Goal: Task Accomplishment & Management: Manage account settings

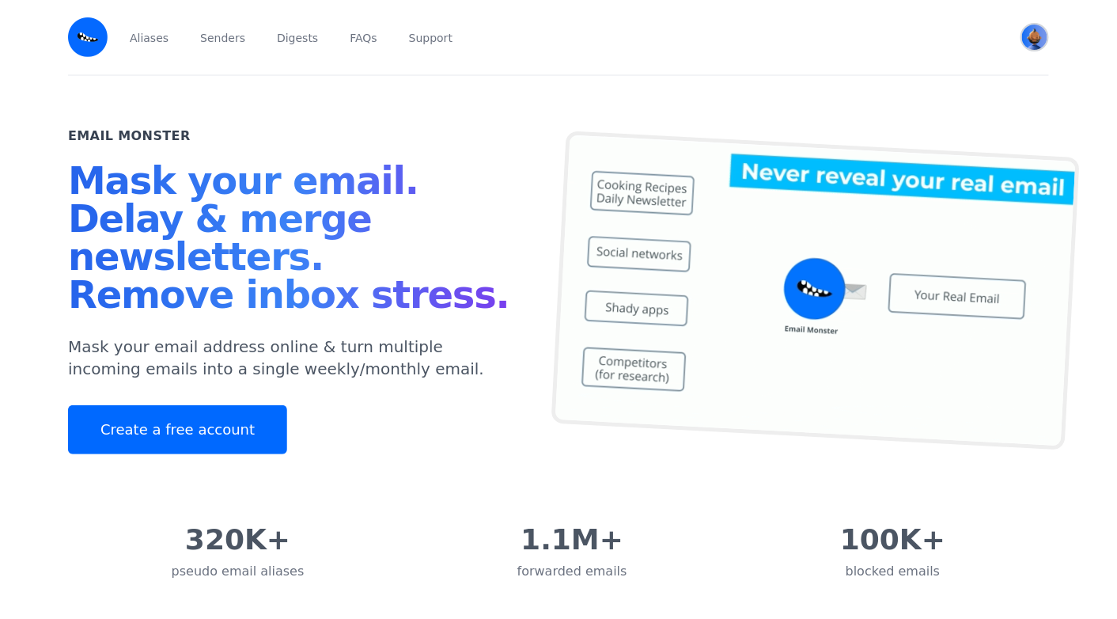
click at [1041, 38] on img "User menu" at bounding box center [1034, 37] width 25 height 25
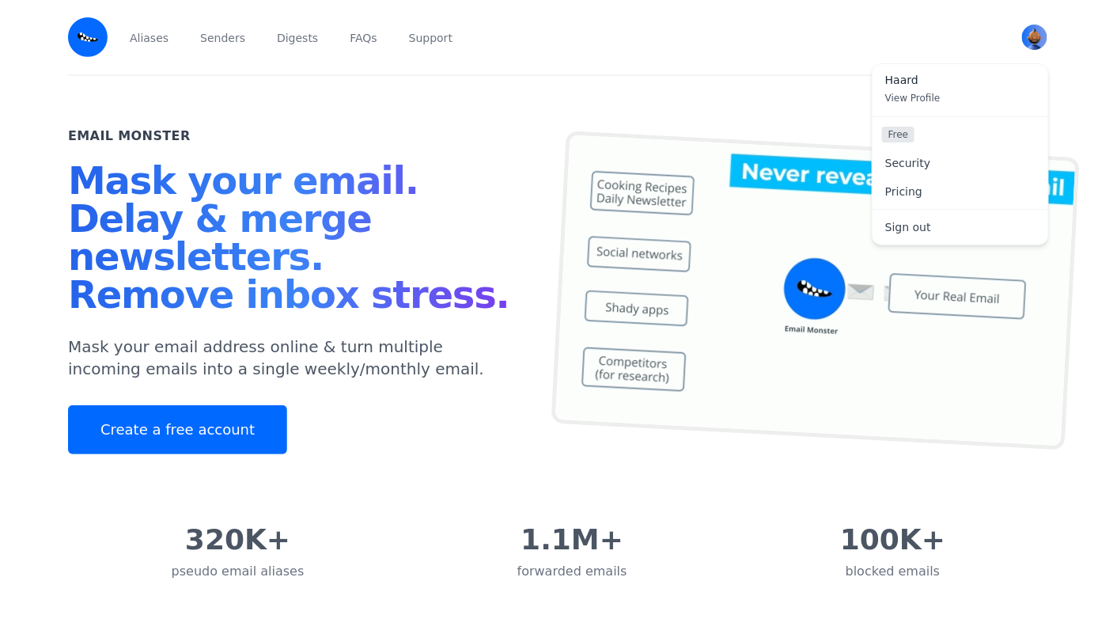
click at [909, 89] on link "Haard View Profile" at bounding box center [961, 90] width 176 height 52
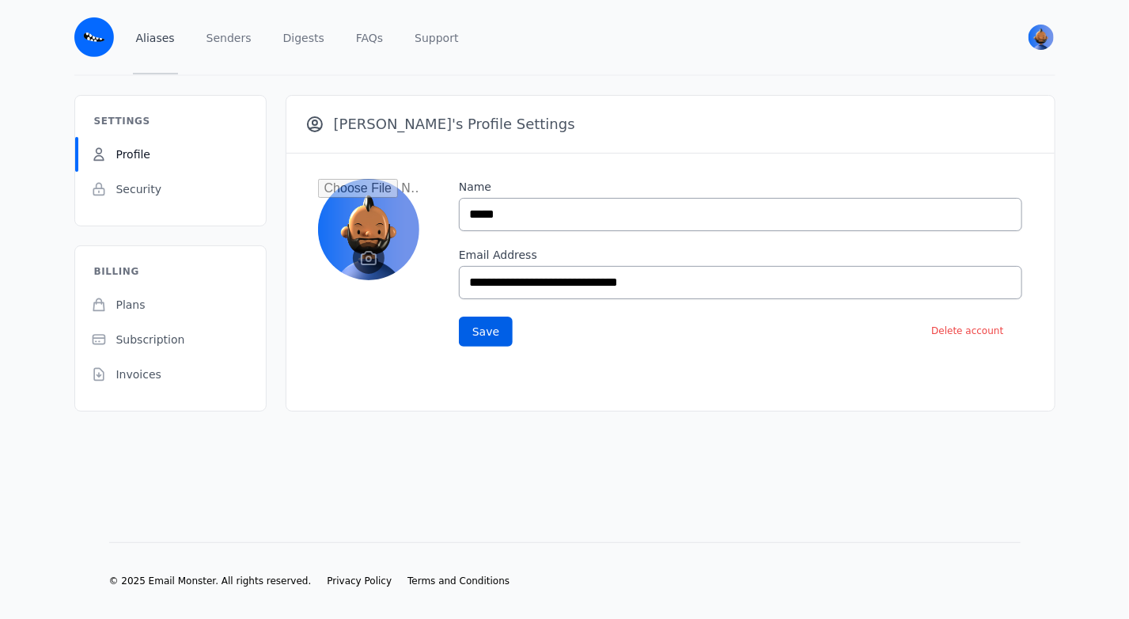
click at [165, 41] on link "Aliases" at bounding box center [155, 37] width 45 height 74
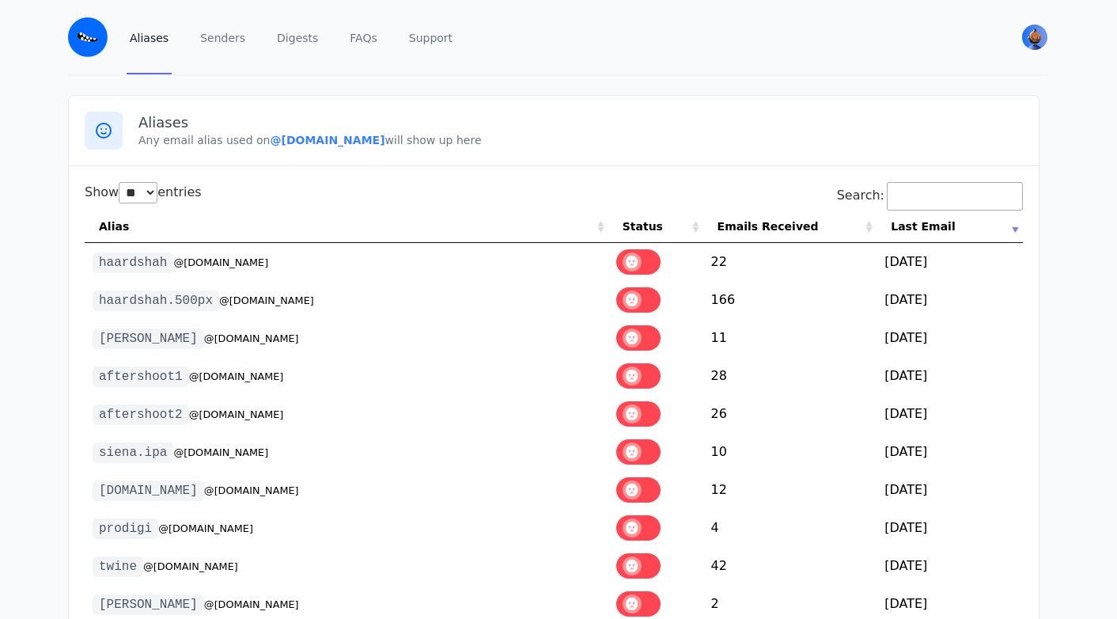
select select "**"
click at [498, 102] on div "Aliases Any email alias used on @photography10189.eml.monster will show up here" at bounding box center [554, 131] width 970 height 70
click at [631, 301] on label at bounding box center [638, 299] width 44 height 25
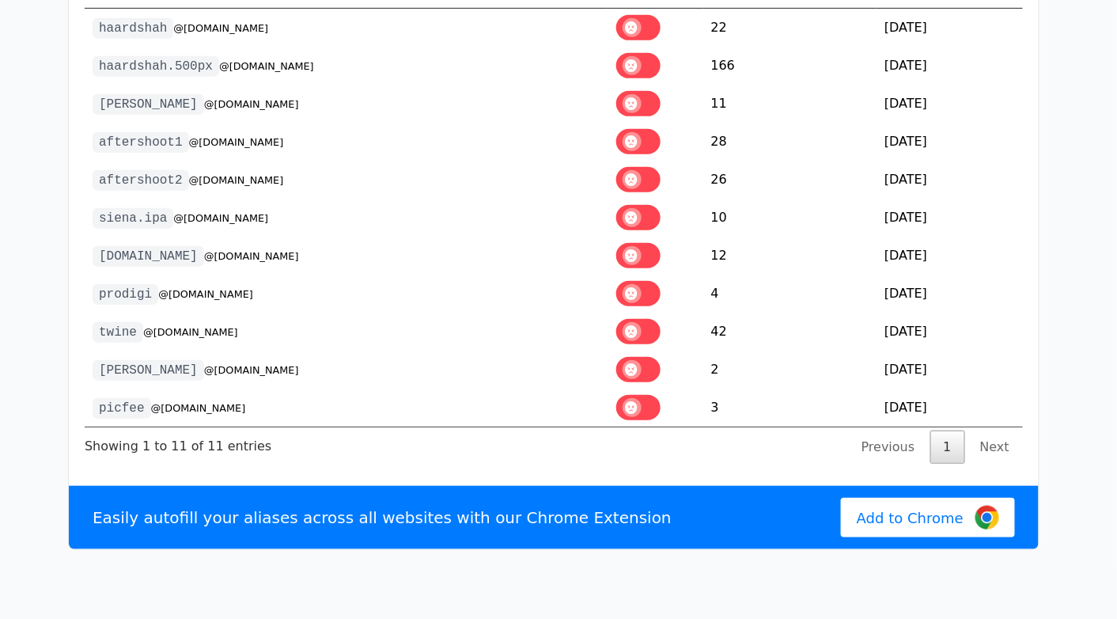
scroll to position [240, 0]
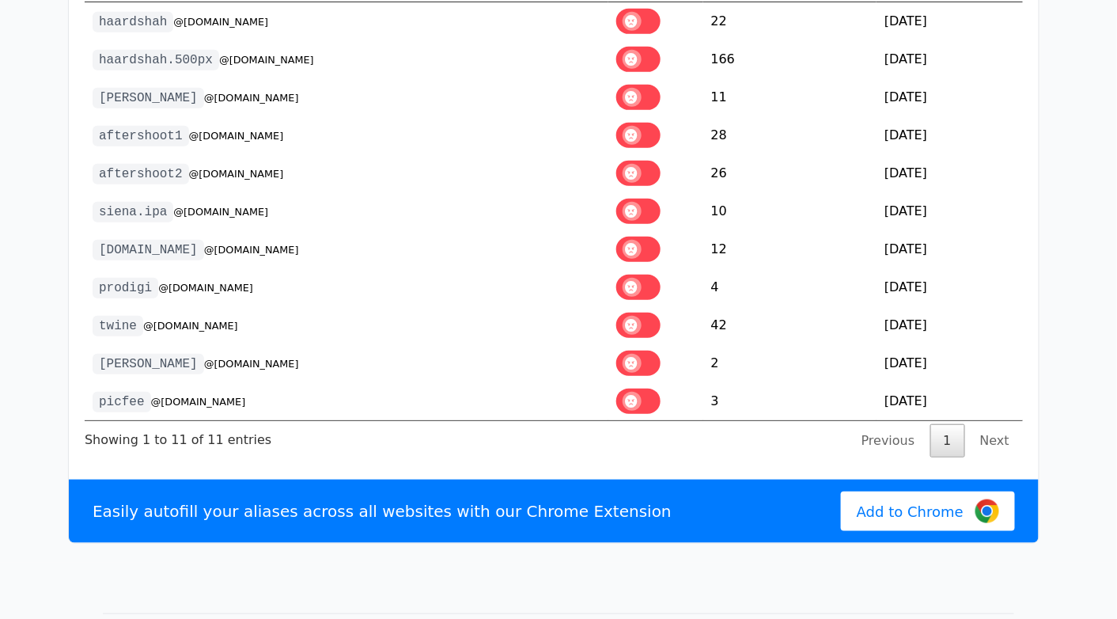
click at [640, 360] on span at bounding box center [632, 363] width 19 height 19
click at [638, 312] on label at bounding box center [638, 324] width 44 height 25
click at [639, 284] on span at bounding box center [632, 287] width 19 height 19
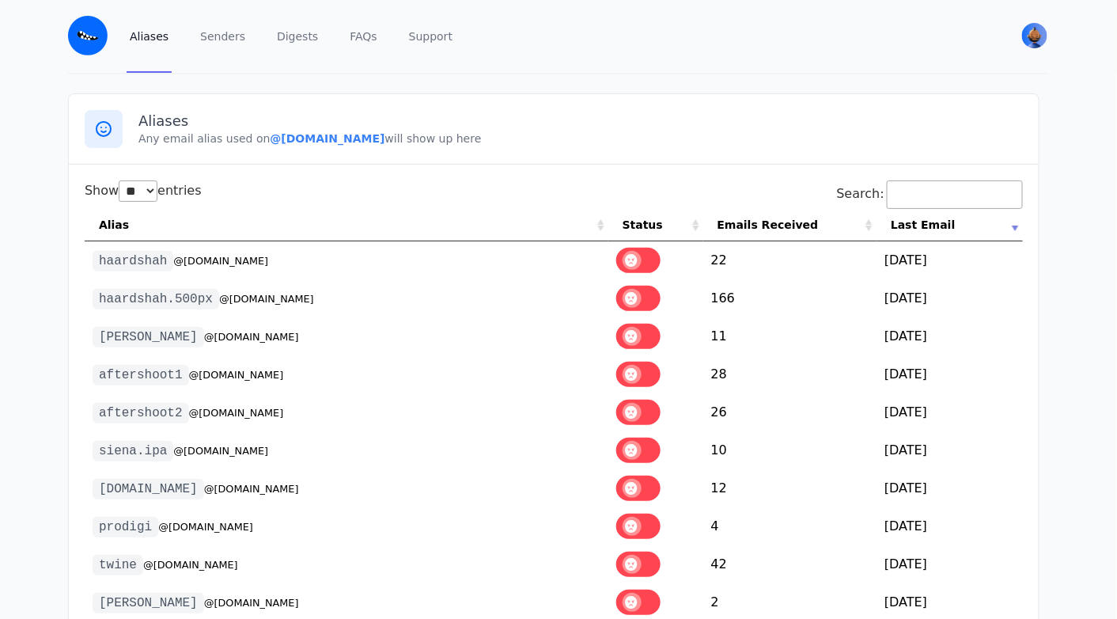
scroll to position [0, 0]
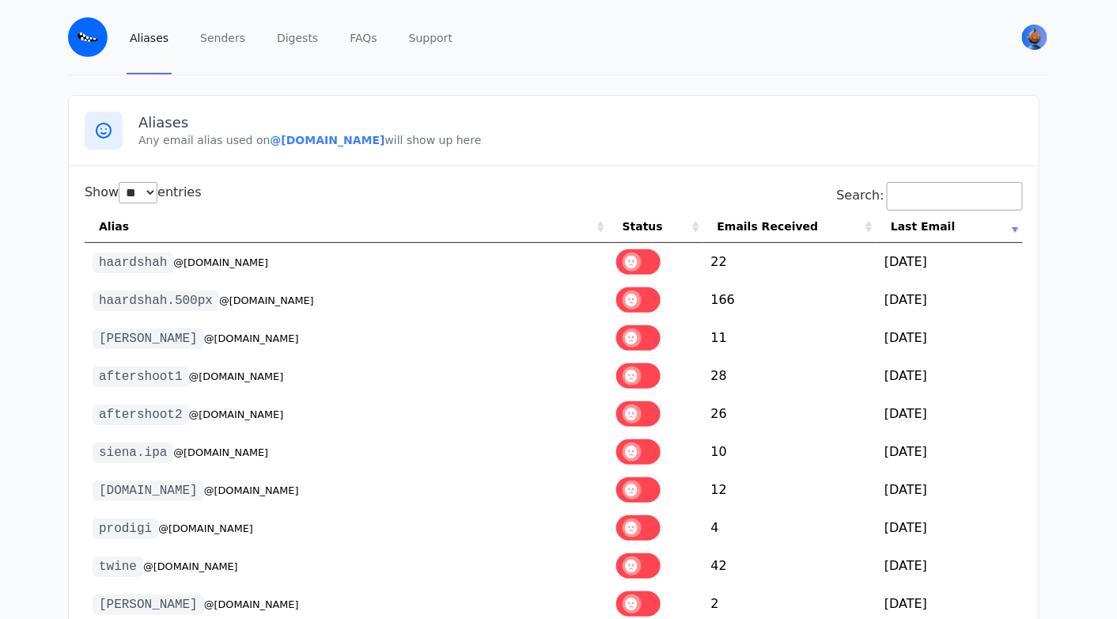
click at [515, 93] on main "Aliases Any email alias used on @photography10189.eml.monster will show up here…" at bounding box center [558, 439] width 1117 height 727
drag, startPoint x: 432, startPoint y: 135, endPoint x: 343, endPoint y: 134, distance: 89.4
click at [343, 134] on b "@photography10189.eml.monster" at bounding box center [327, 140] width 115 height 13
click at [384, 134] on b "@photography10189.eml.monster" at bounding box center [327, 140] width 115 height 13
drag, startPoint x: 434, startPoint y: 138, endPoint x: 259, endPoint y: 145, distance: 174.9
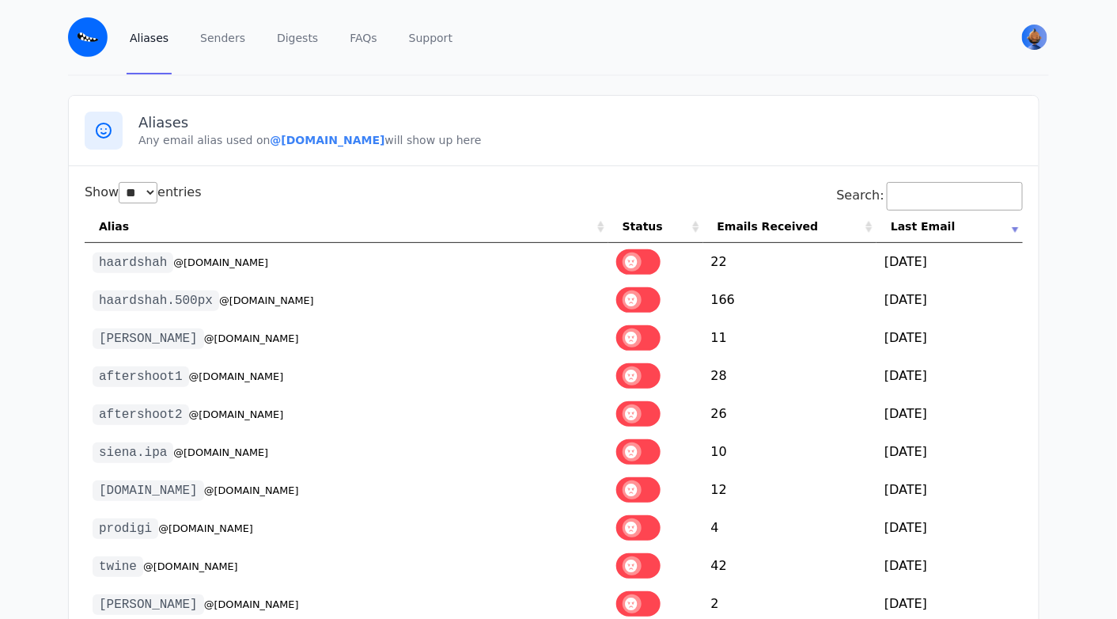
click at [270, 145] on b "@photography10189.eml.monster" at bounding box center [327, 140] width 115 height 13
copy b "@photography10189.eml.monster"
